Goal: Navigation & Orientation: Understand site structure

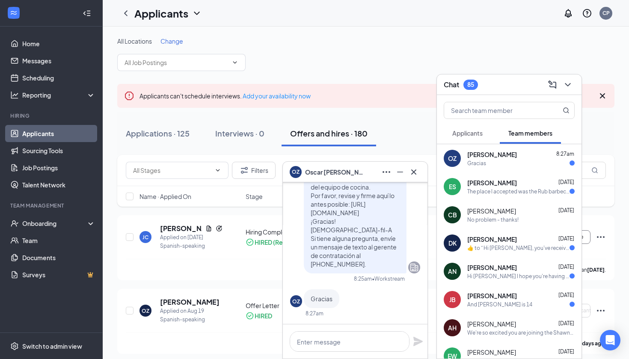
click at [491, 160] on div "Gracias" at bounding box center [520, 163] width 107 height 7
click at [503, 214] on span "Cajetan Beaven" at bounding box center [491, 211] width 49 height 9
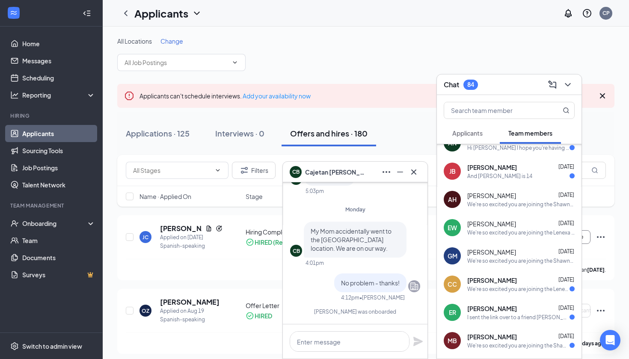
scroll to position [129, 0]
click at [508, 195] on span "Aaliyah Henderson" at bounding box center [491, 194] width 49 height 9
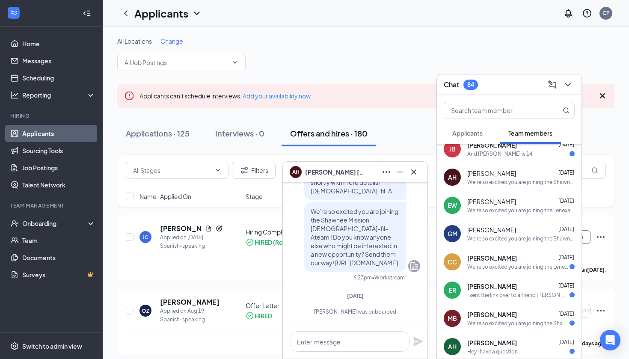
scroll to position [160, 0]
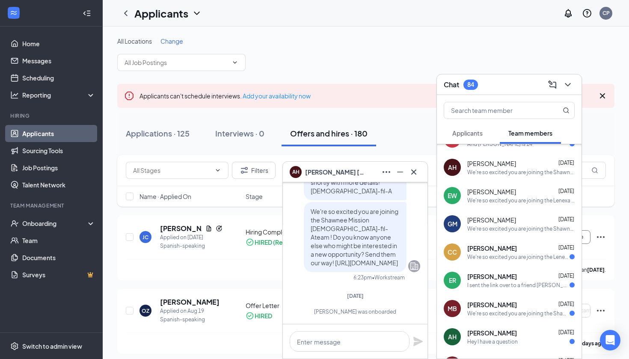
click at [500, 220] on span "Gabriela Maldonado" at bounding box center [491, 220] width 49 height 9
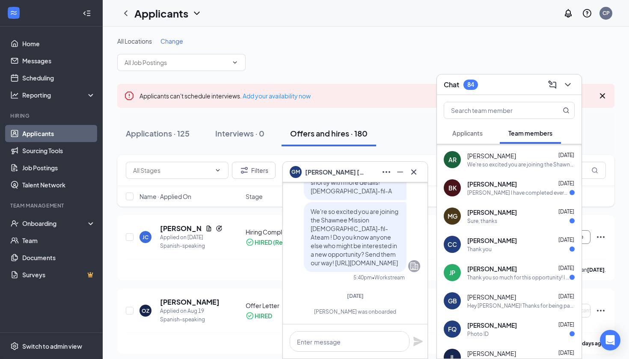
scroll to position [508, 0]
click at [35, 243] on link "Team" at bounding box center [58, 240] width 73 height 17
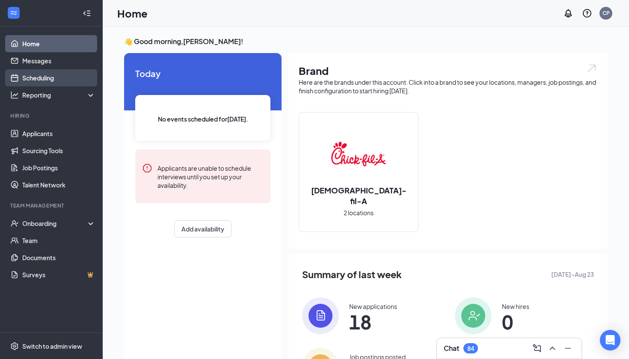
click at [22, 78] on link "Scheduling" at bounding box center [58, 77] width 73 height 17
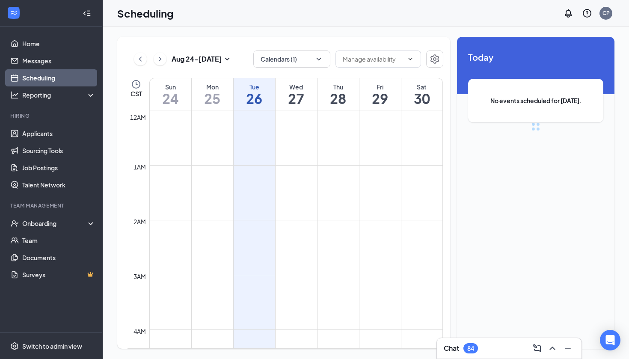
scroll to position [421, 0]
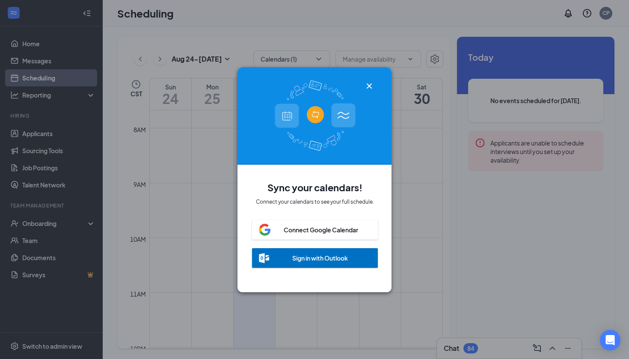
click at [369, 83] on icon "Cross" at bounding box center [369, 86] width 10 height 10
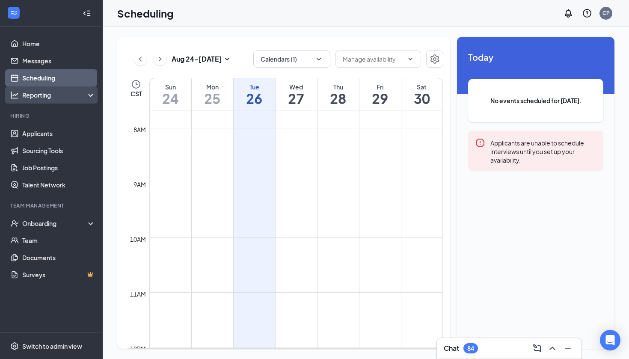
click at [66, 94] on div "Reporting" at bounding box center [59, 95] width 74 height 9
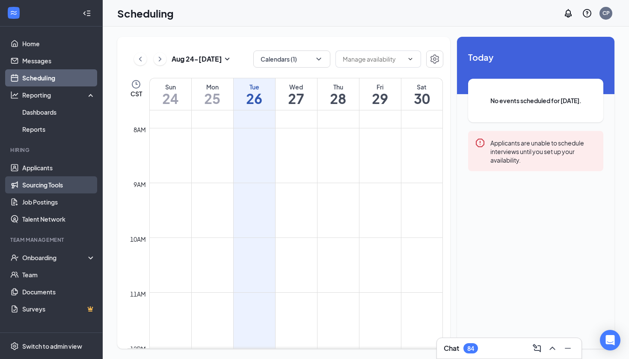
click at [60, 183] on link "Sourcing Tools" at bounding box center [58, 184] width 73 height 17
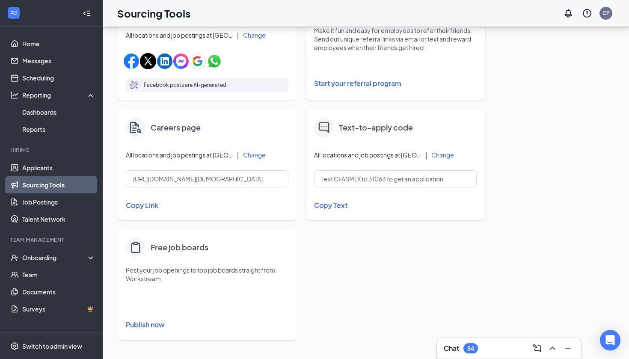
scroll to position [309, 0]
click at [25, 207] on link "Job Postings" at bounding box center [58, 201] width 73 height 17
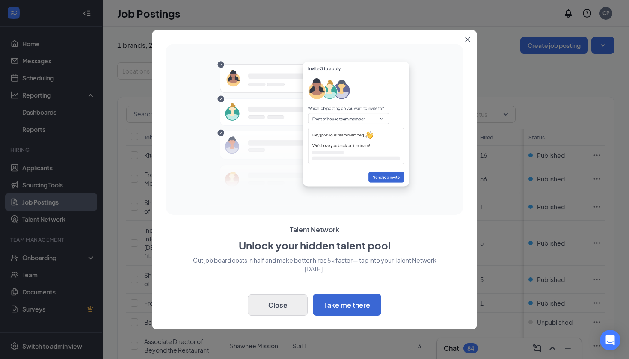
click at [262, 307] on button "Close" at bounding box center [278, 304] width 60 height 21
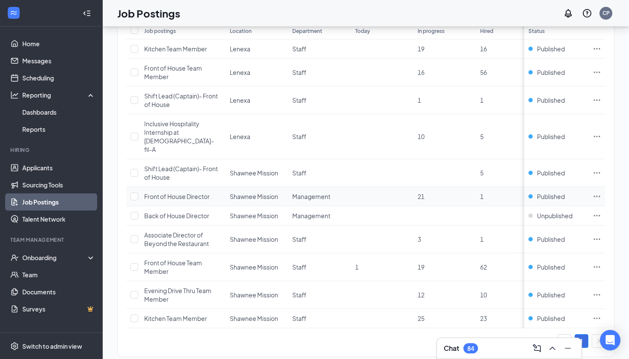
scroll to position [106, 0]
click at [85, 228] on link "Talent Network" at bounding box center [58, 219] width 73 height 17
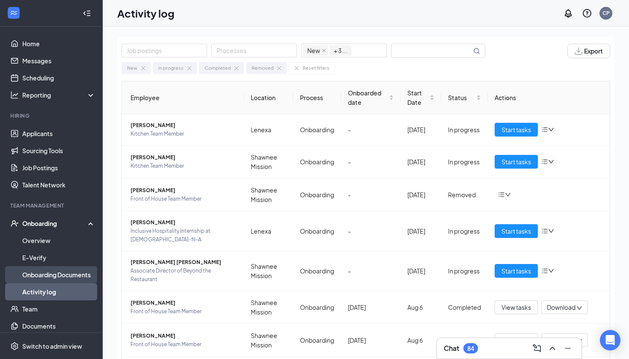
click at [59, 276] on link "Onboarding Documents" at bounding box center [58, 274] width 73 height 17
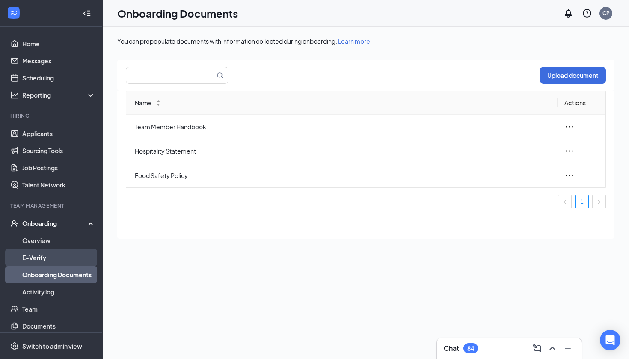
click at [56, 258] on link "E-Verify" at bounding box center [58, 257] width 73 height 17
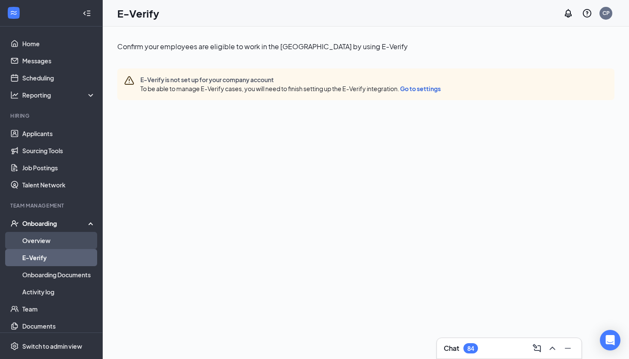
click at [54, 237] on link "Overview" at bounding box center [58, 240] width 73 height 17
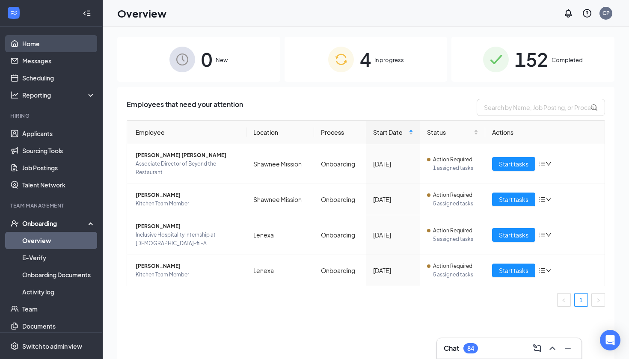
click at [80, 44] on link "Home" at bounding box center [58, 43] width 73 height 17
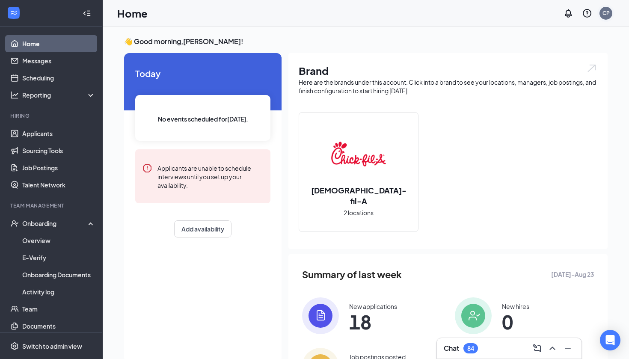
click at [604, 12] on div "CP" at bounding box center [606, 12] width 7 height 7
click at [62, 60] on link "Messages" at bounding box center [58, 60] width 73 height 17
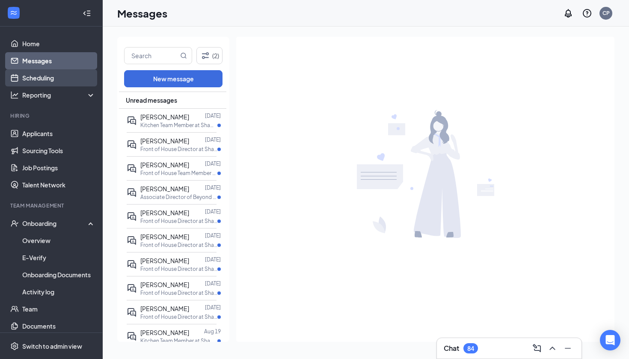
click at [48, 73] on link "Scheduling" at bounding box center [58, 77] width 73 height 17
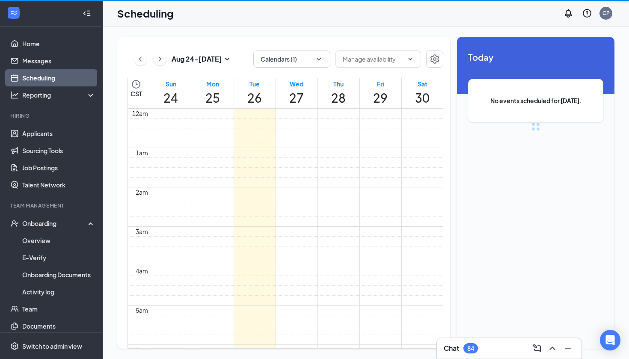
scroll to position [421, 0]
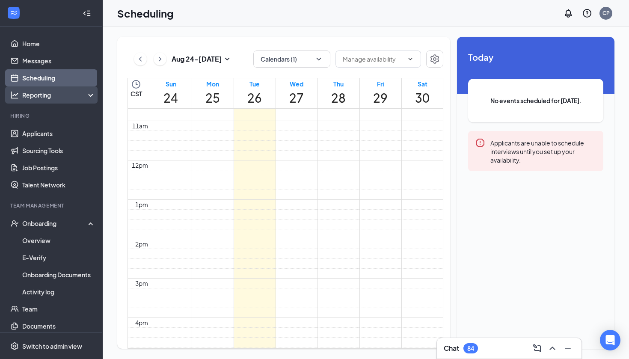
click at [42, 98] on div "Reporting" at bounding box center [59, 95] width 74 height 9
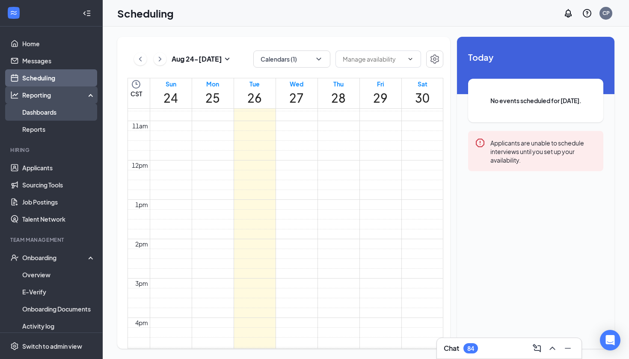
click at [41, 110] on link "Dashboards" at bounding box center [58, 112] width 73 height 17
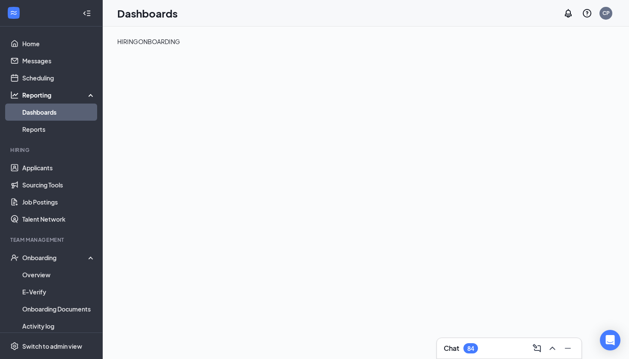
click at [180, 46] on div "ONBOARDING" at bounding box center [159, 41] width 42 height 9
click at [33, 132] on link "Reports" at bounding box center [58, 129] width 73 height 17
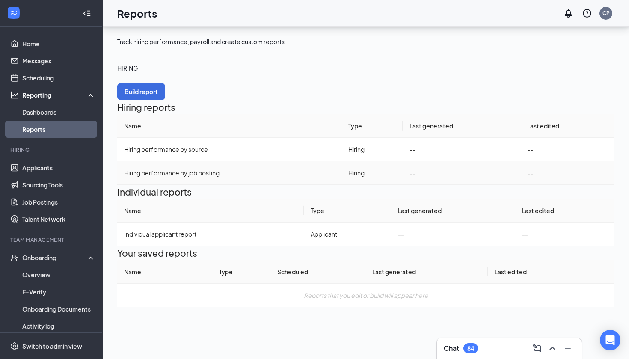
scroll to position [67, 0]
click at [56, 169] on link "Applicants" at bounding box center [58, 167] width 73 height 17
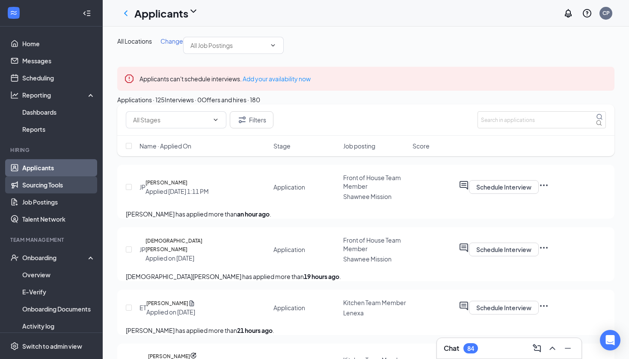
click at [56, 181] on link "Sourcing Tools" at bounding box center [58, 184] width 73 height 17
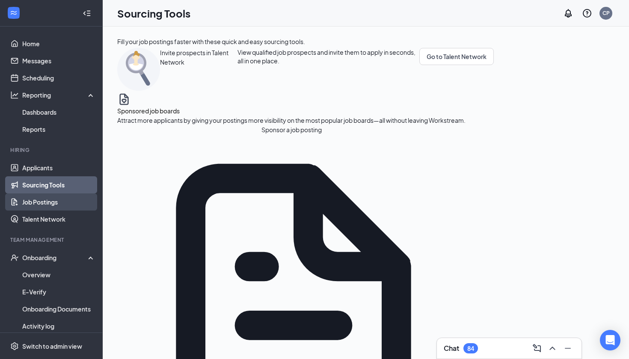
click at [56, 199] on link "Job Postings" at bounding box center [58, 201] width 73 height 17
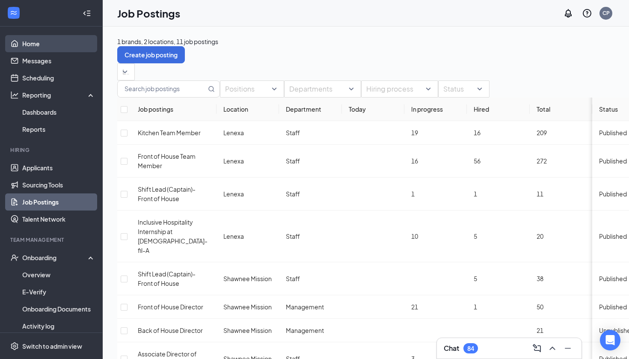
click at [42, 40] on link "Home" at bounding box center [58, 43] width 73 height 17
